Goal: Understand process/instructions

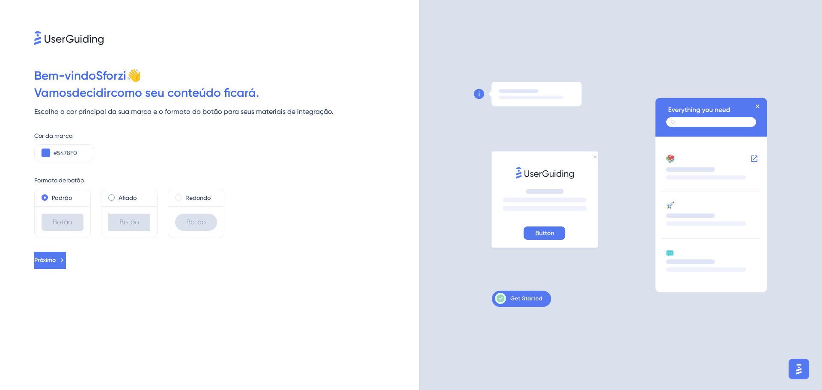
click at [110, 201] on div "Afiado" at bounding box center [129, 198] width 42 height 10
click at [178, 202] on div "Redondo" at bounding box center [196, 198] width 42 height 10
click at [45, 197] on span at bounding box center [45, 197] width 6 height 6
click at [50, 196] on input "radio" at bounding box center [50, 196] width 0 height 0
click at [56, 260] on font "Próximo" at bounding box center [44, 259] width 21 height 7
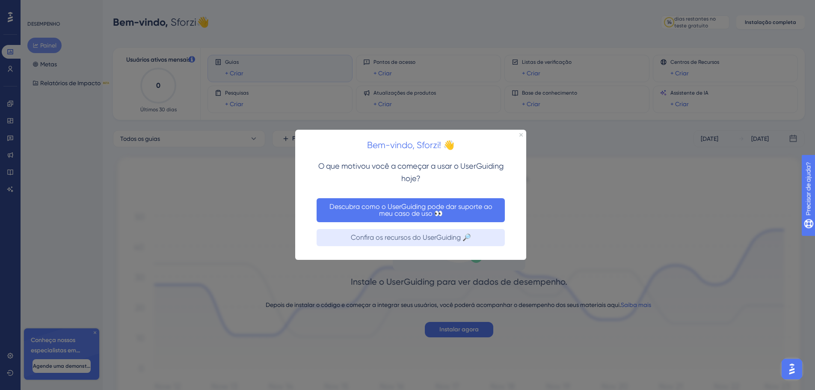
click at [430, 215] on font "Descubra como o UserGuiding pode dar suporte ao meu caso de uso 👀" at bounding box center [411, 209] width 165 height 15
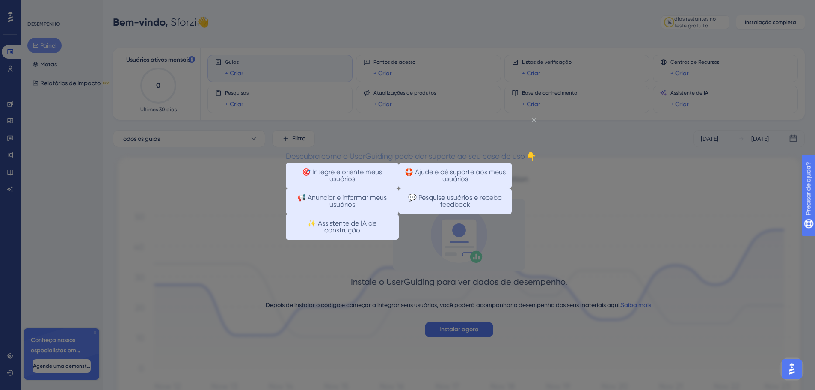
click at [533, 119] on icon "Fechar visualização" at bounding box center [533, 119] width 3 height 3
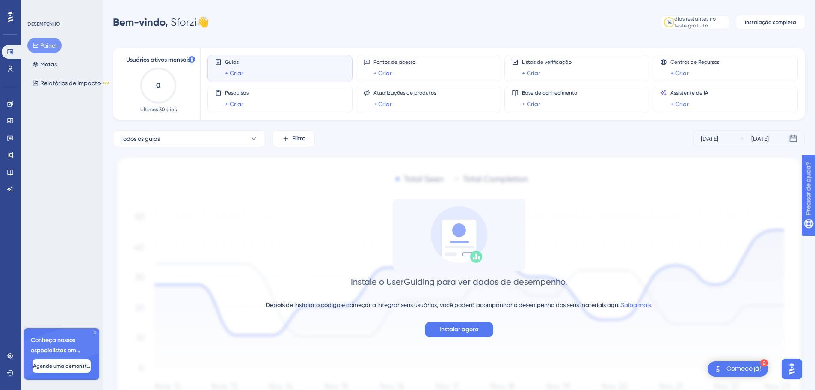
click at [749, 373] on div "Comece já!" at bounding box center [744, 368] width 35 height 9
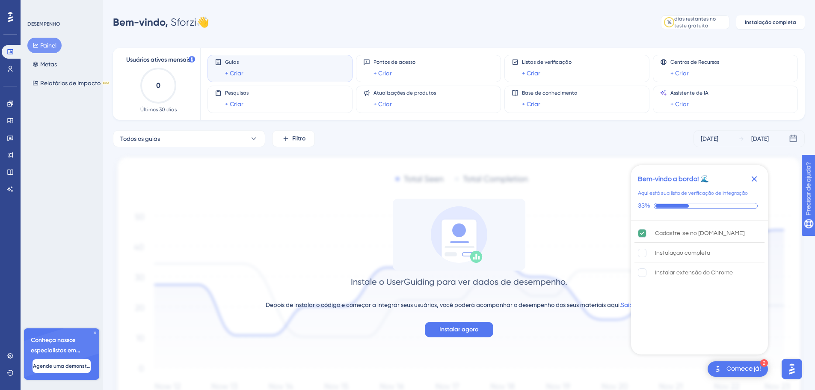
click at [578, 217] on div "Instale o UserGuiding para ver dados de desempenho. Depois de instalar o código…" at bounding box center [459, 268] width 692 height 139
click at [757, 178] on icon "Fechar lista de verificação" at bounding box center [754, 179] width 10 height 10
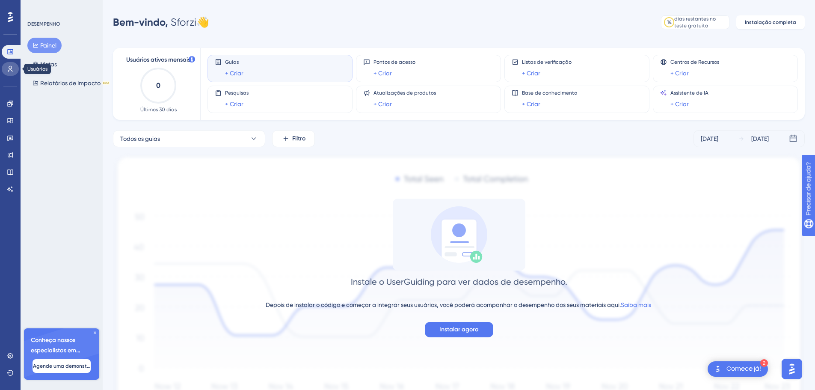
click at [5, 69] on link at bounding box center [10, 69] width 17 height 14
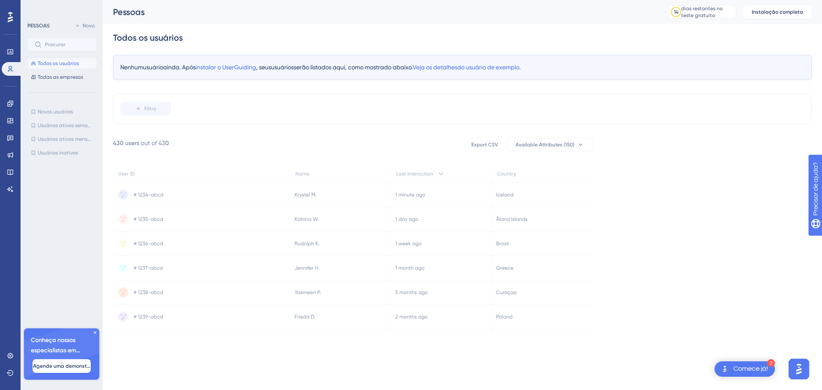
click at [498, 248] on icon at bounding box center [542, 244] width 101 height 24
click at [47, 79] on font "Todas as empresas" at bounding box center [60, 77] width 45 height 6
